Goal: Find specific page/section: Find specific page/section

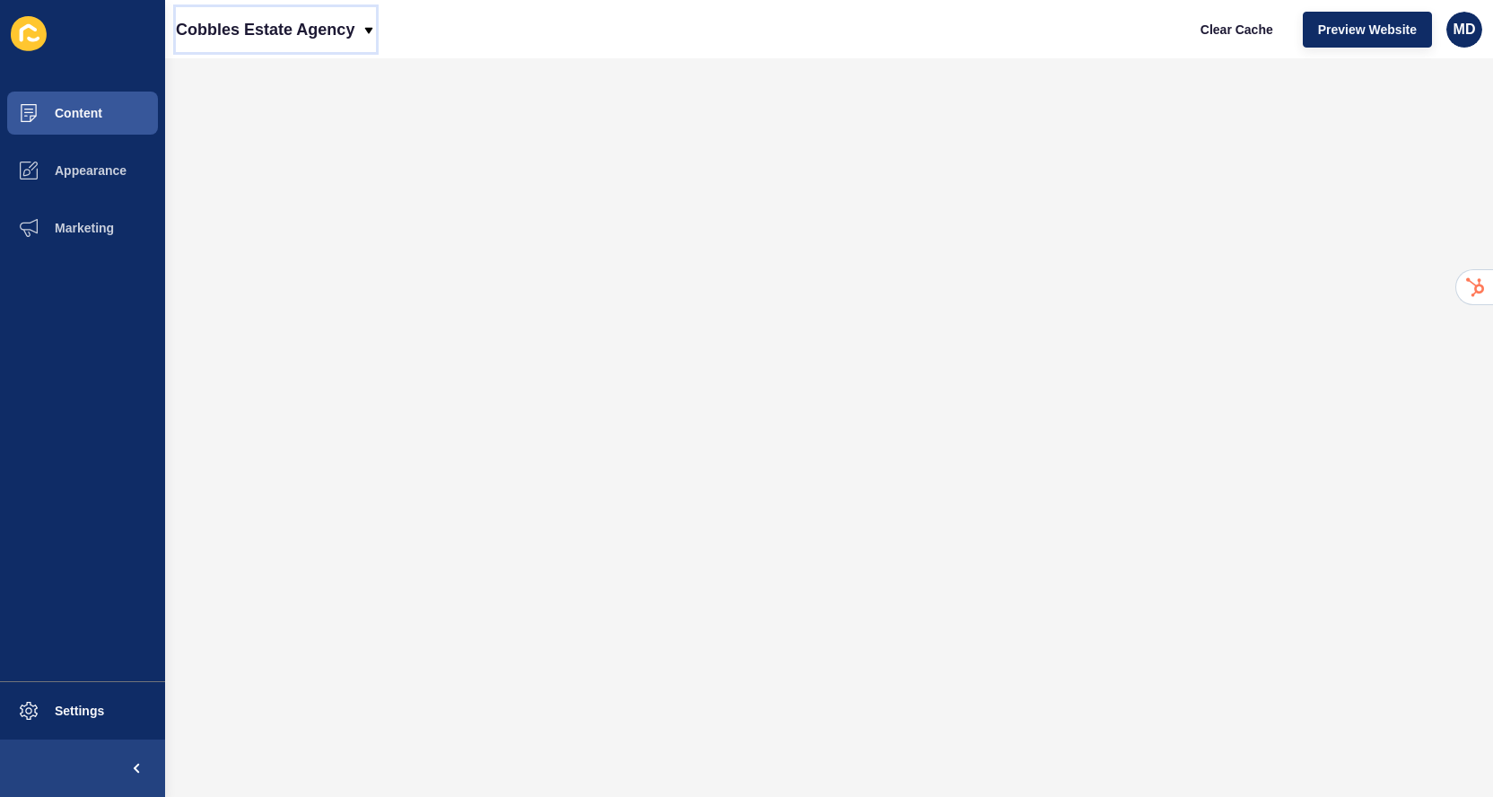
click at [221, 17] on p "Cobbles Estate Agency" at bounding box center [265, 29] width 179 height 45
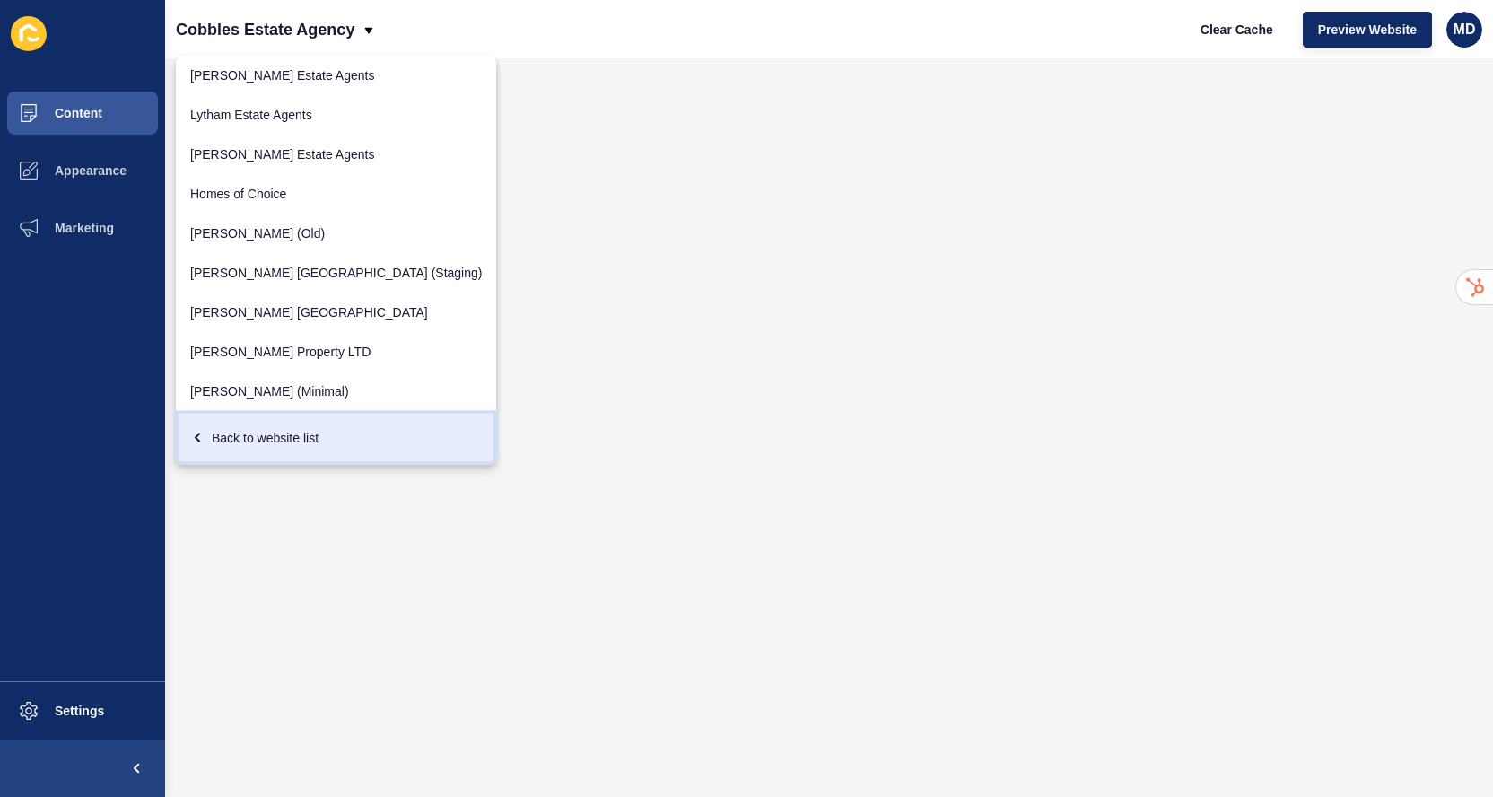
click at [214, 453] on div "Back to website list" at bounding box center [336, 438] width 292 height 32
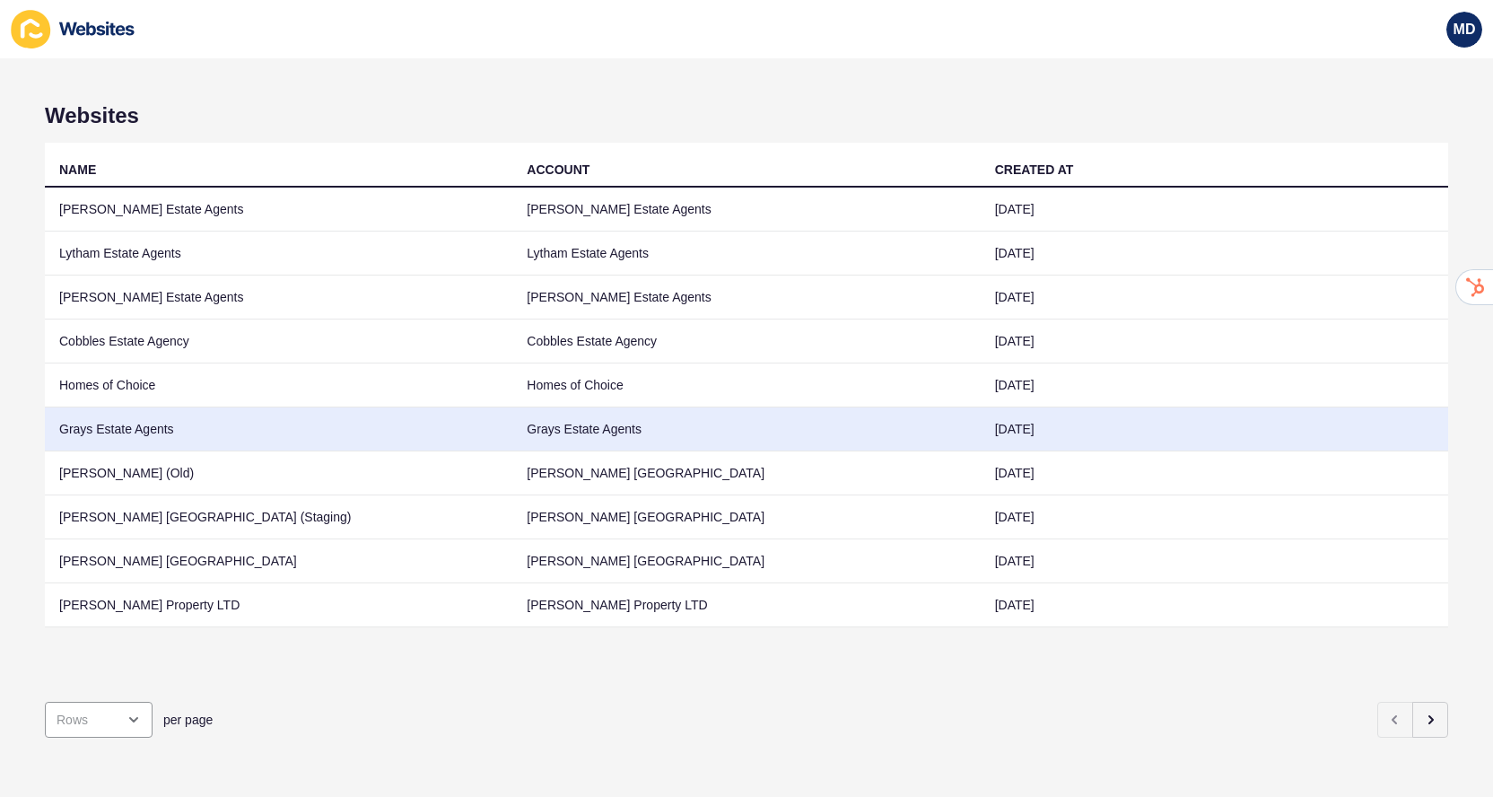
click at [100, 433] on td "Grays Estate Agents" at bounding box center [278, 429] width 467 height 44
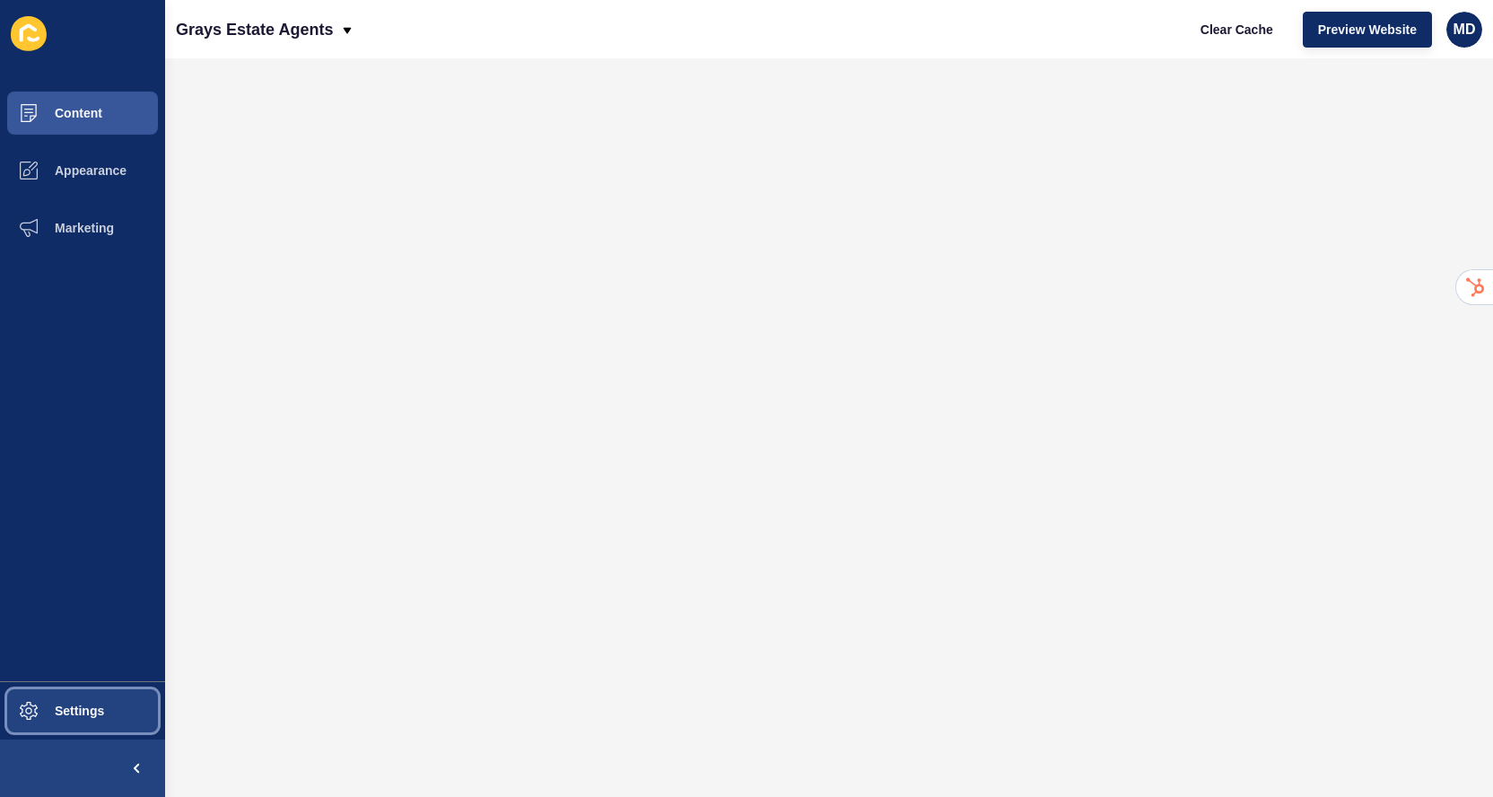
click at [77, 719] on button "Settings" at bounding box center [82, 710] width 165 height 57
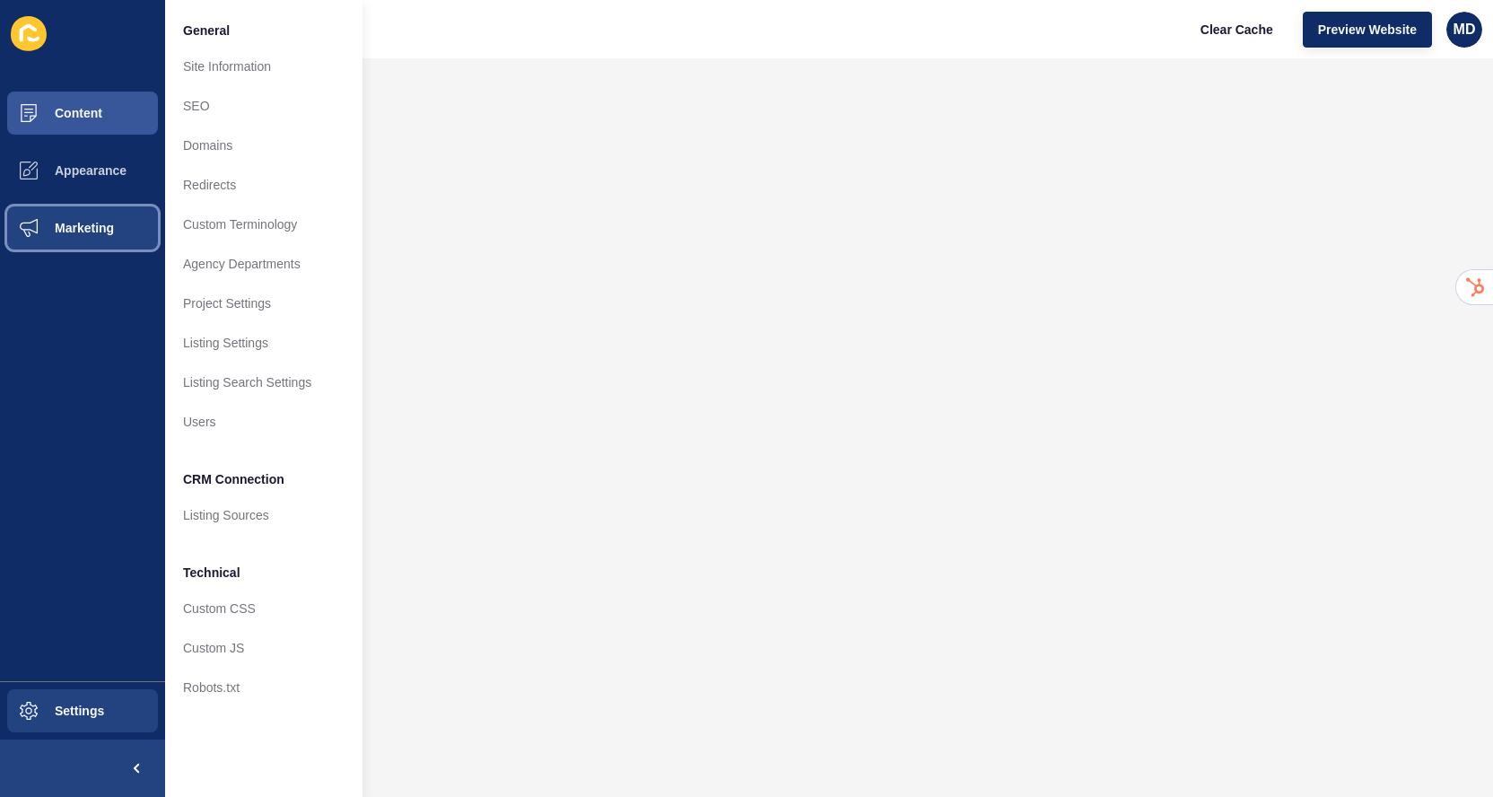
click at [84, 225] on span "Marketing" at bounding box center [55, 228] width 117 height 14
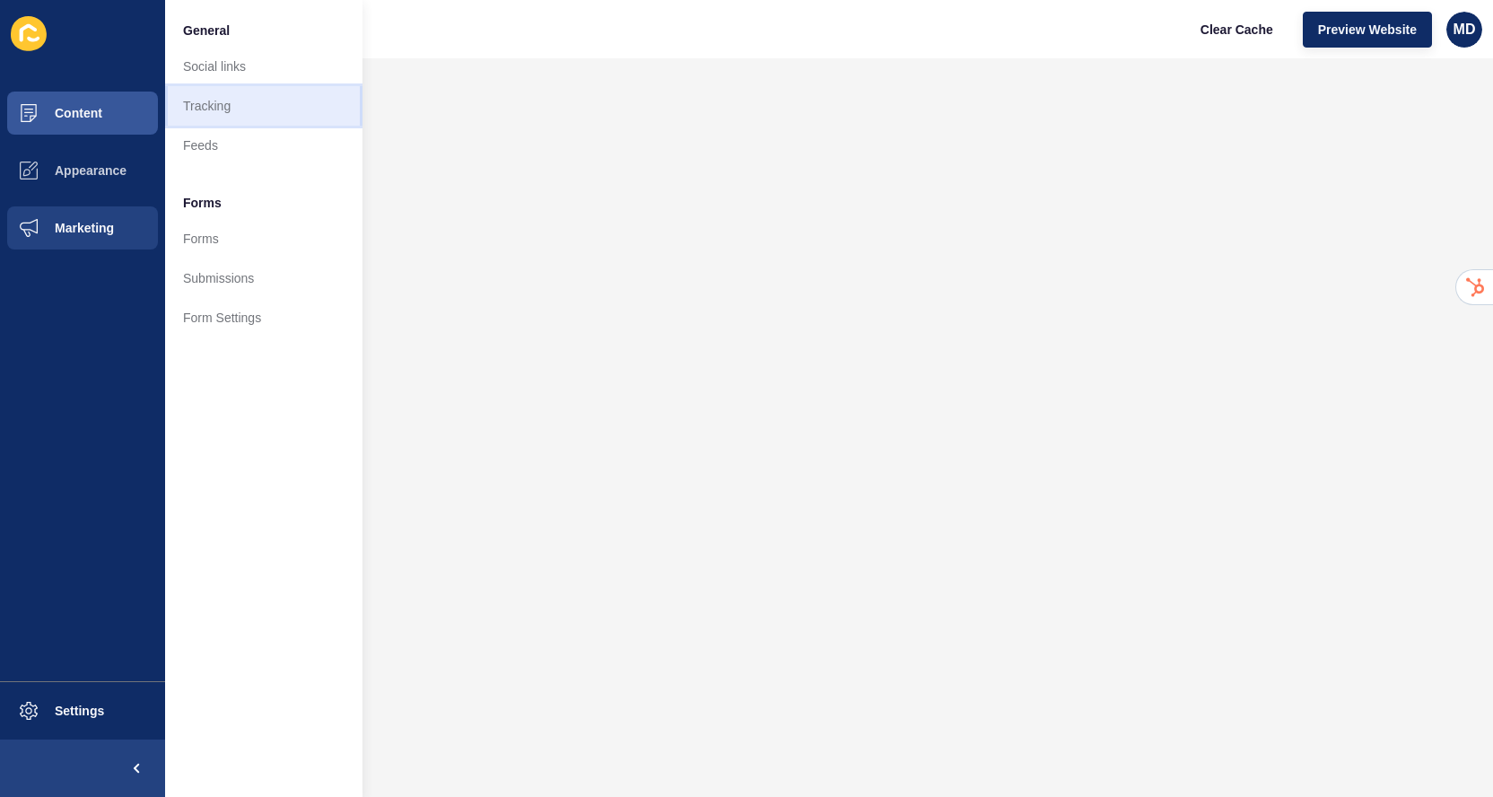
click at [236, 91] on link "Tracking" at bounding box center [263, 105] width 197 height 39
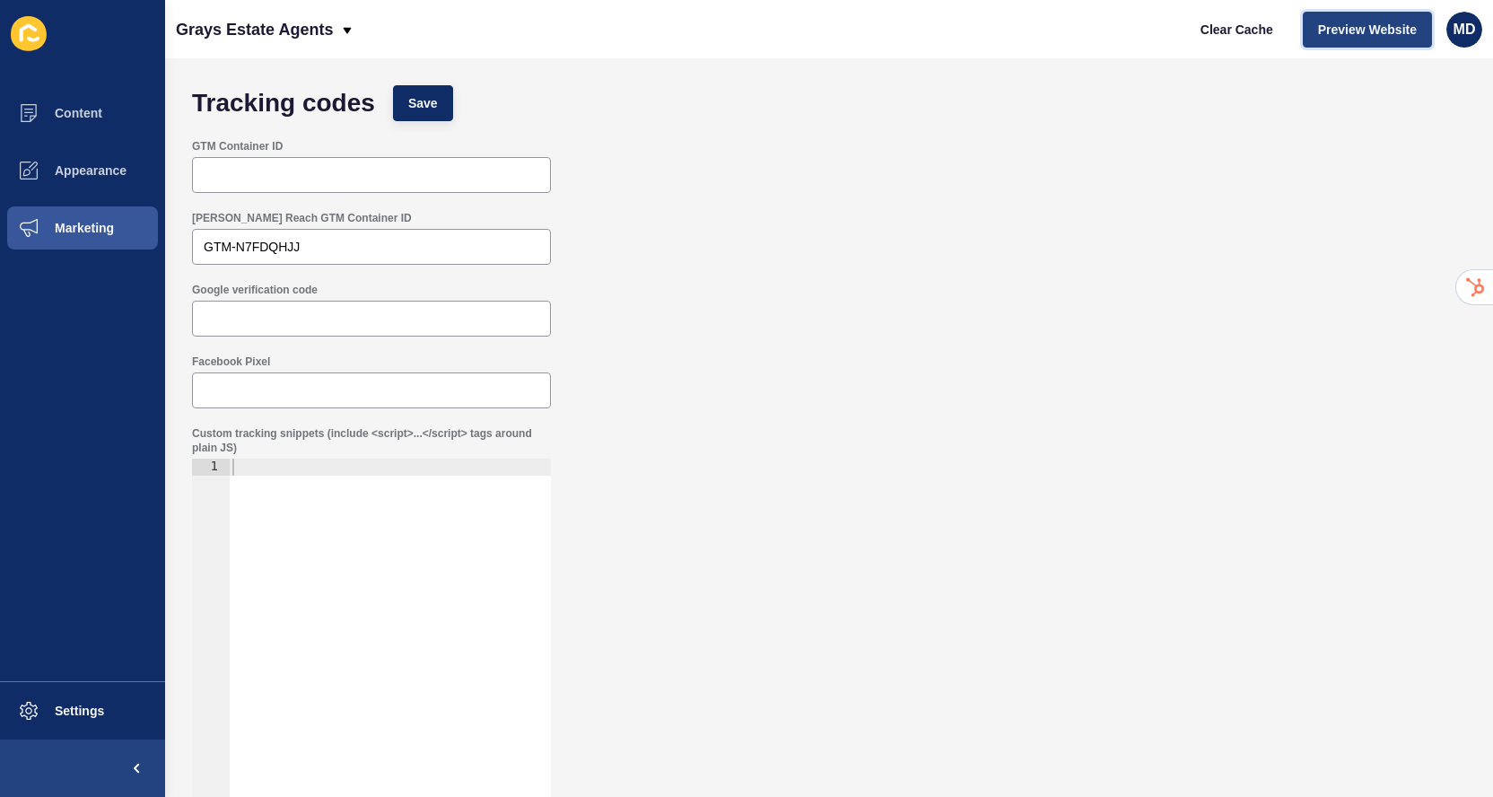
click at [1320, 22] on span "Preview Website" at bounding box center [1367, 30] width 99 height 18
click at [261, 24] on p "Grays Estate Agents" at bounding box center [254, 29] width 157 height 45
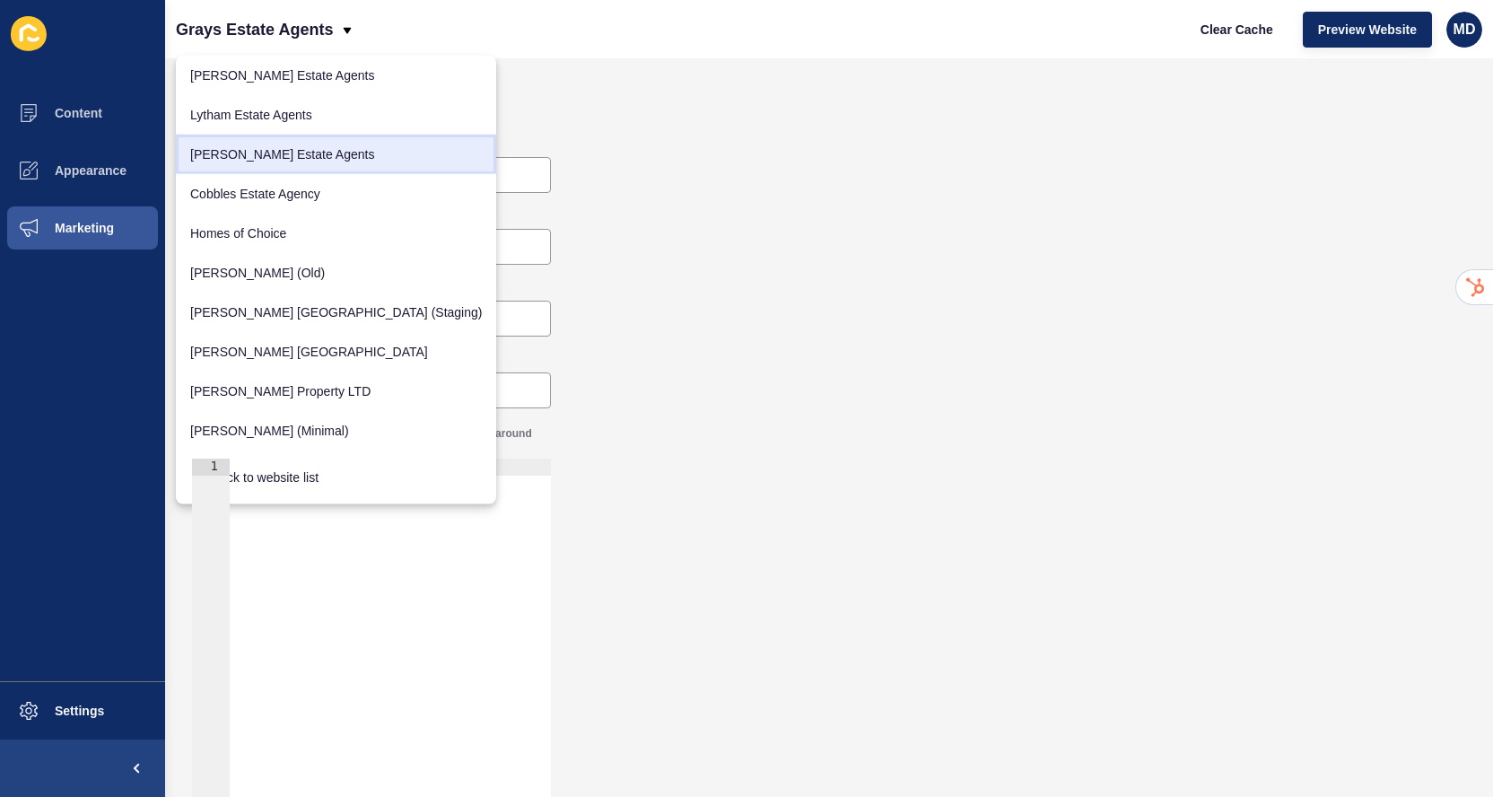
click at [260, 155] on link "[PERSON_NAME] Estate Agents" at bounding box center [336, 154] width 320 height 39
